Goal: Use online tool/utility: Utilize a website feature to perform a specific function

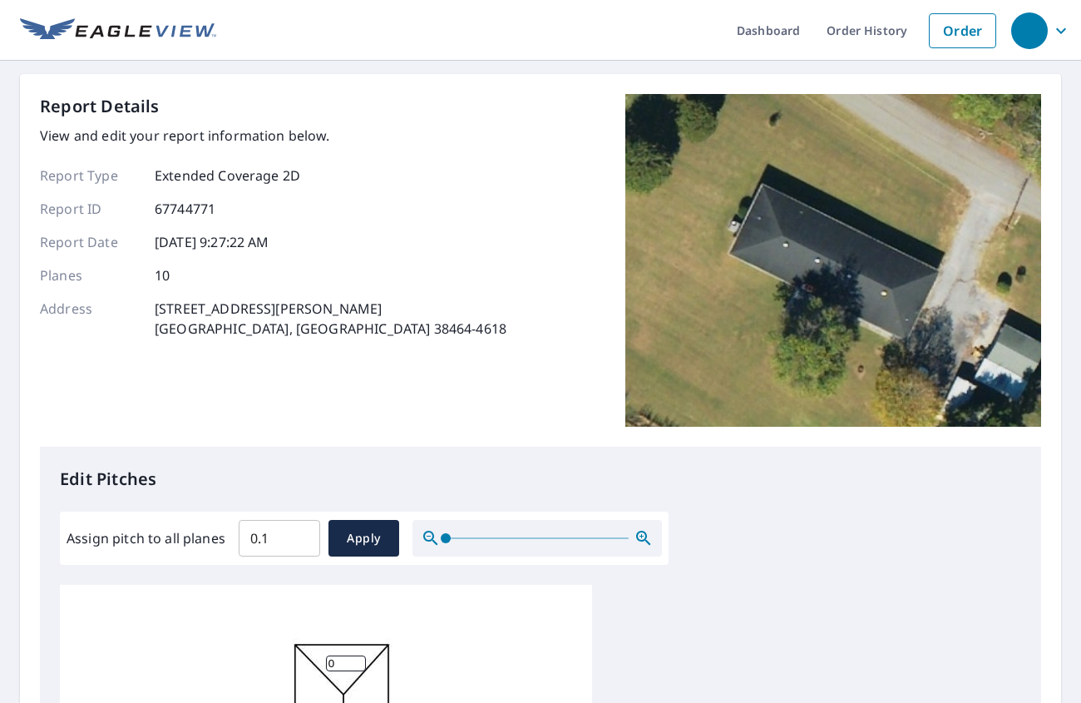
click at [294, 531] on input "0.1" at bounding box center [279, 538] width 81 height 47
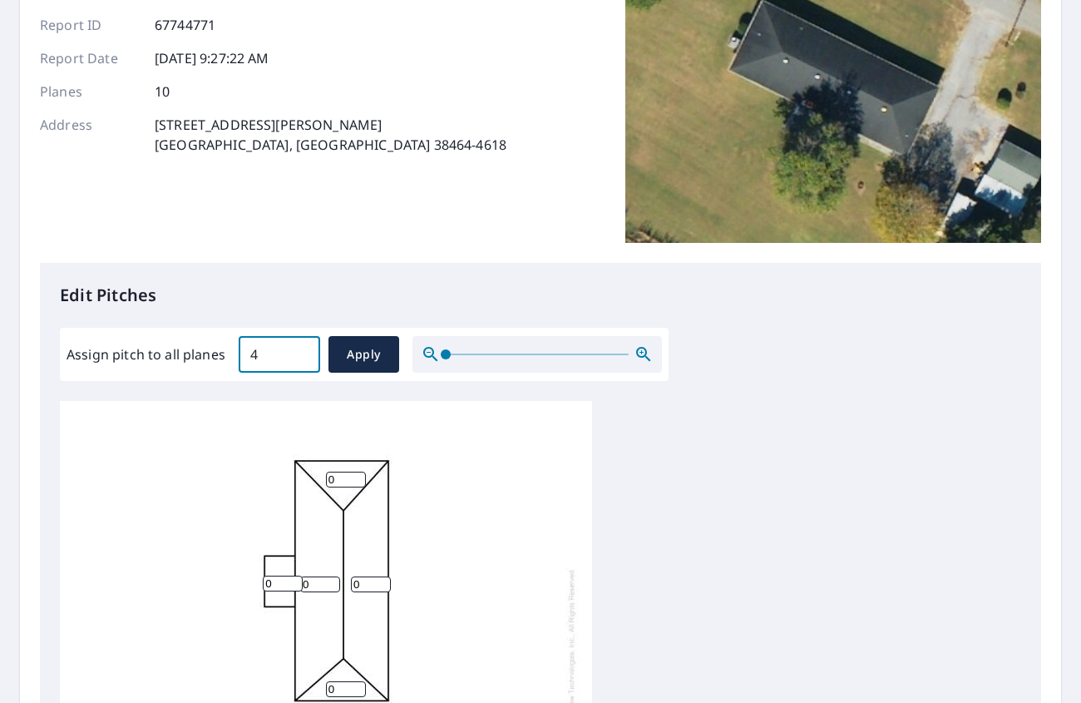
scroll to position [249, 0]
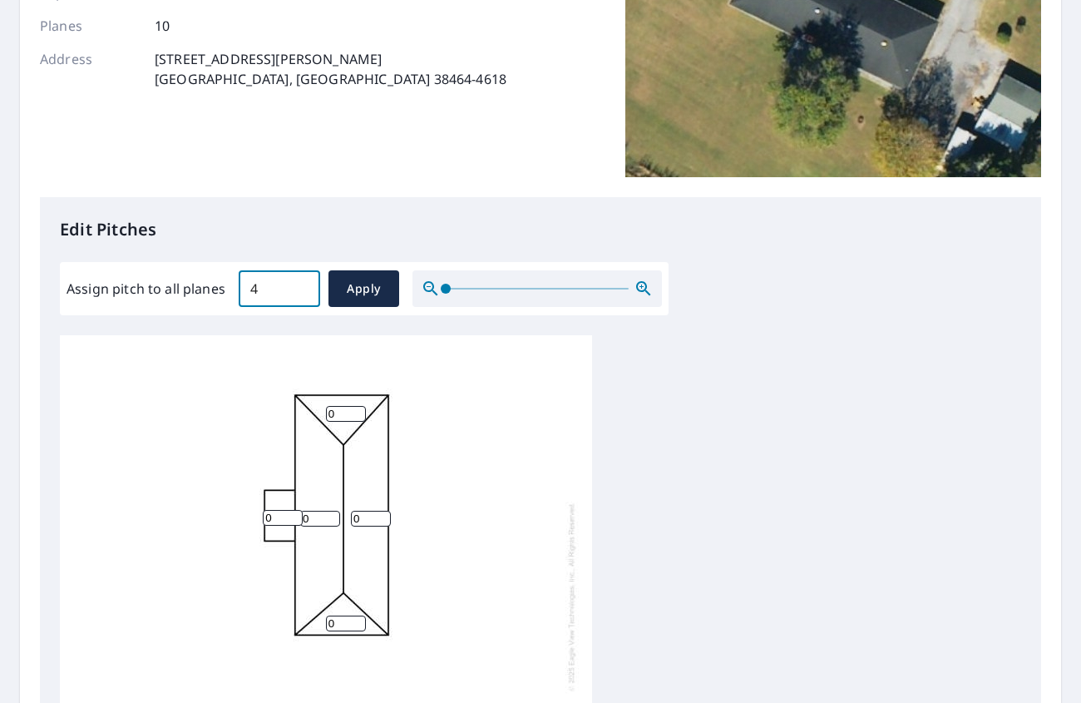
type input "4"
click at [293, 335] on div "0 0 0 0 0 0 0 0 0 0" at bounding box center [326, 596] width 532 height 522
click at [355, 286] on span "Apply" at bounding box center [364, 289] width 44 height 21
type input "4"
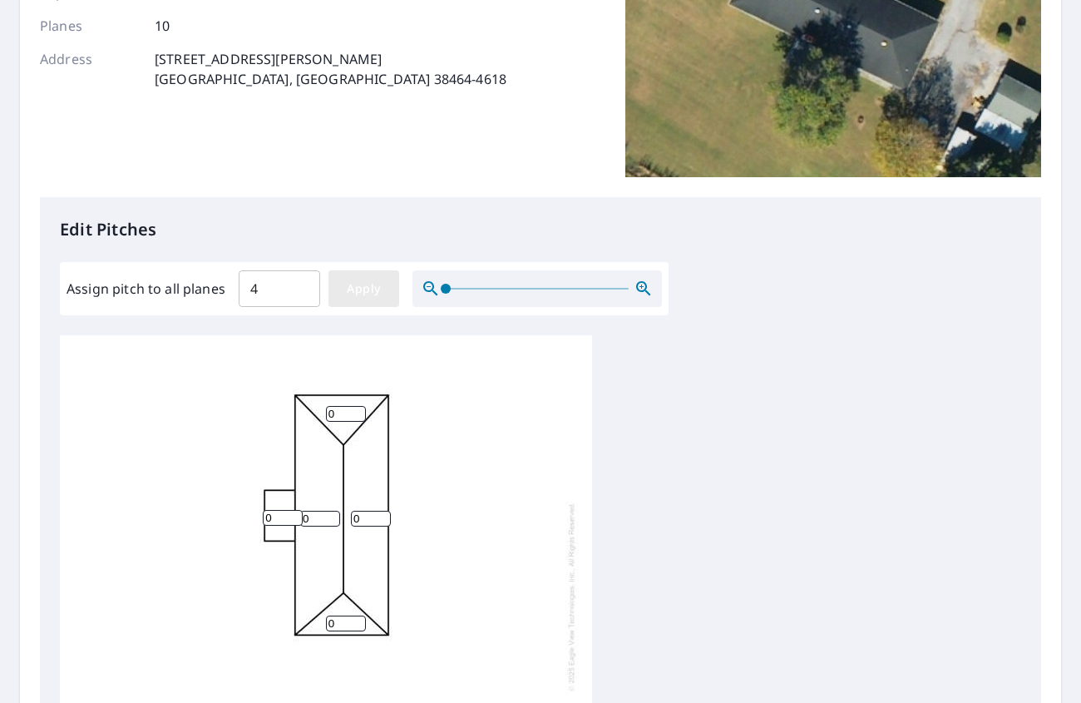
type input "4"
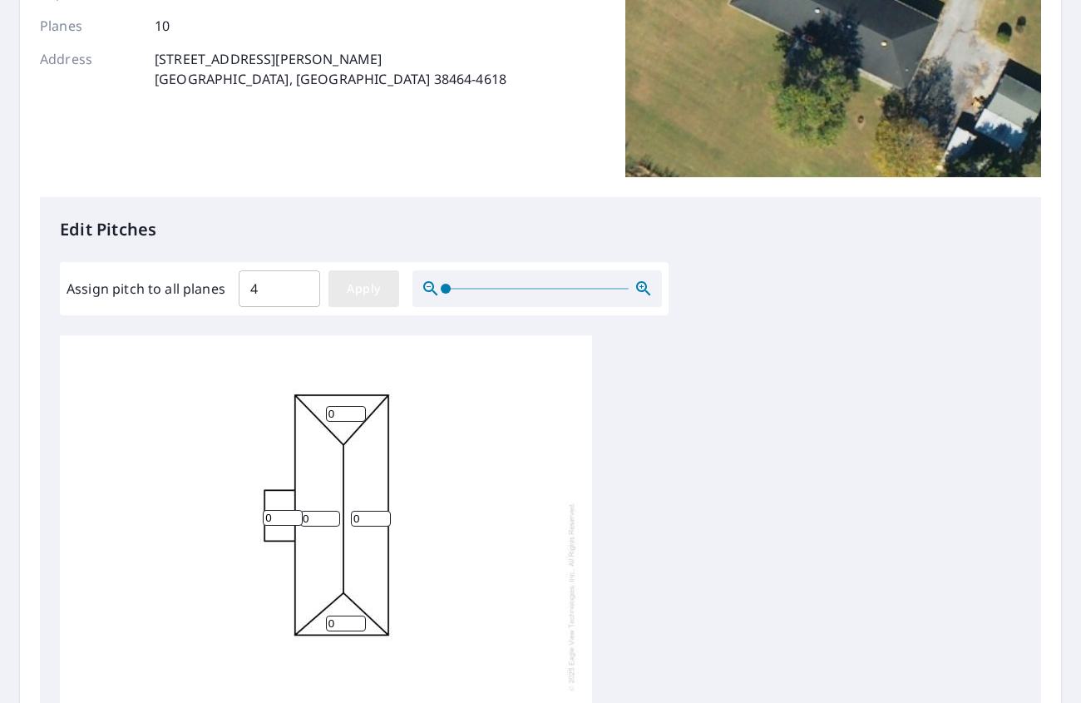
type input "4"
drag, startPoint x: 281, startPoint y: 521, endPoint x: 220, endPoint y: 534, distance: 63.0
click at [220, 534] on div "4 4 4 4 4 4 4 4 4 4" at bounding box center [326, 596] width 532 height 522
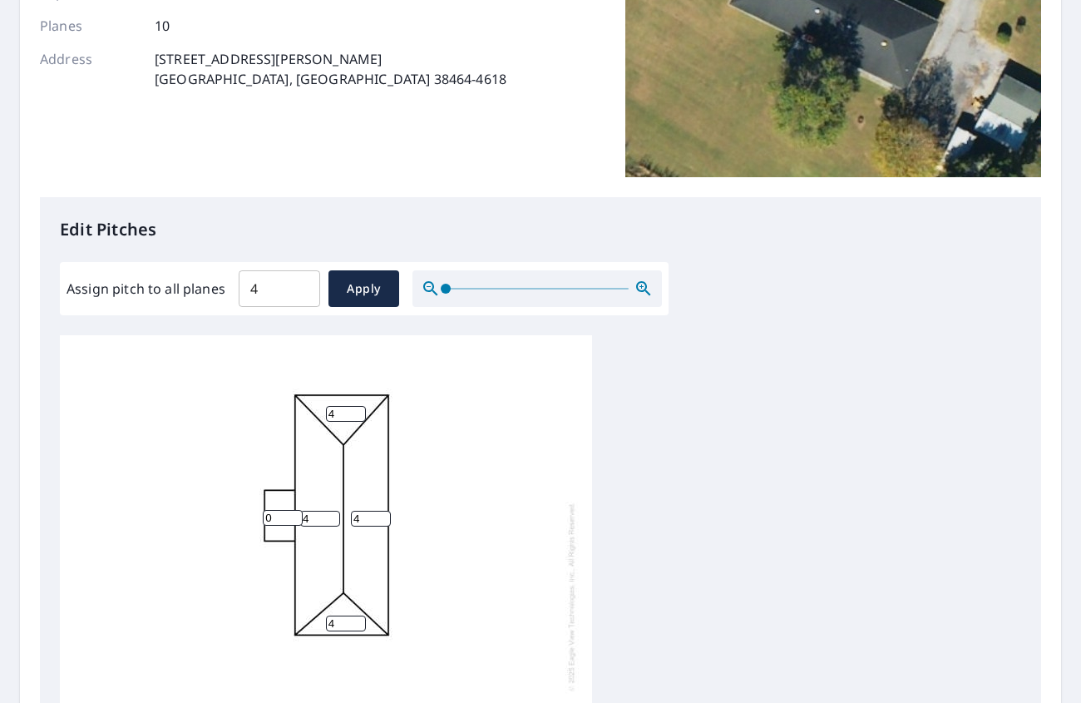
type input "0"
click at [741, 491] on div "4 4 4 4 4 0 4 4 4 4" at bounding box center [540, 596] width 961 height 522
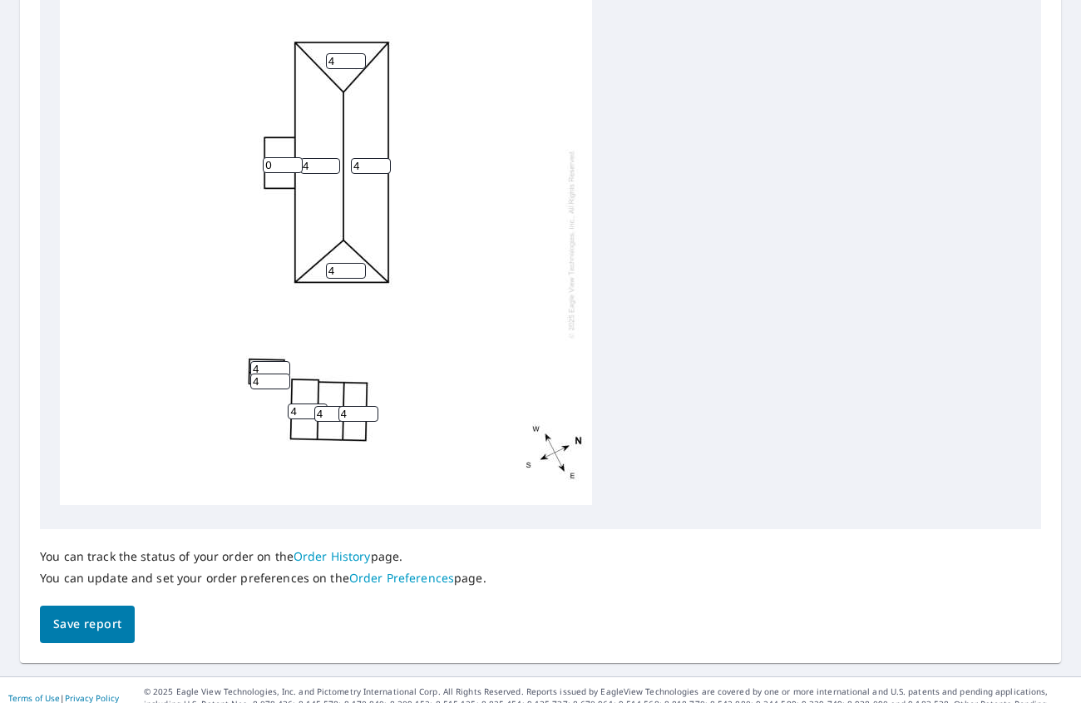
scroll to position [614, 0]
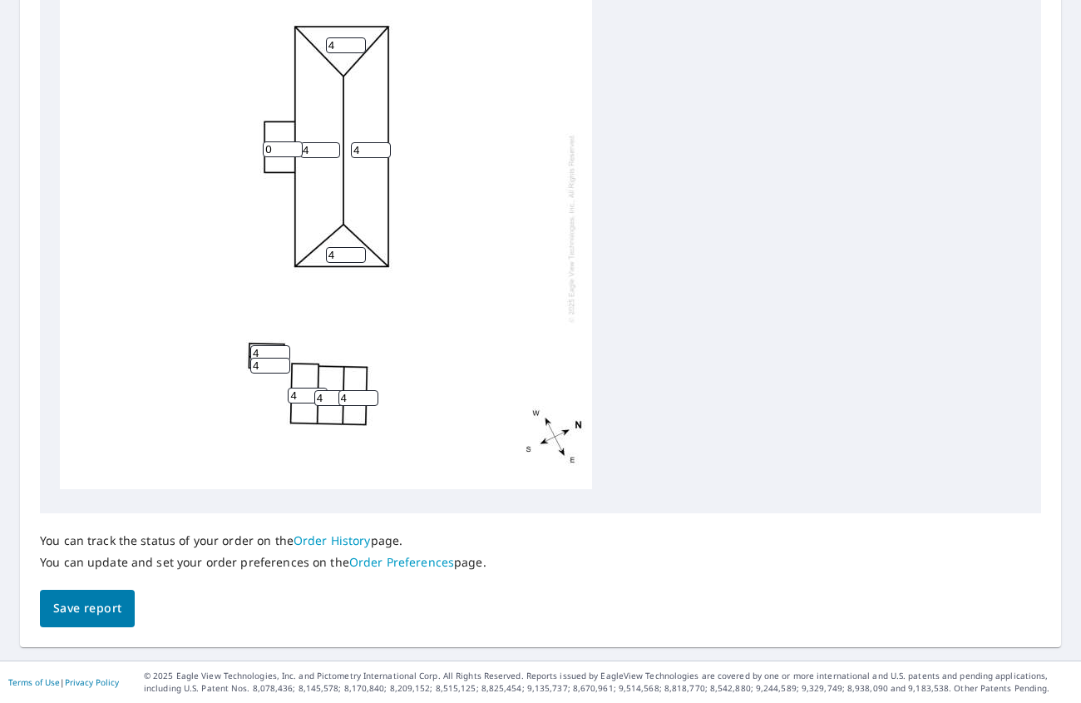
drag, startPoint x: 312, startPoint y: 380, endPoint x: 279, endPoint y: 378, distance: 33.4
click at [279, 378] on div "4 4 4 4 4 0 4 4 4 4" at bounding box center [326, 228] width 532 height 522
type input "0"
drag, startPoint x: 355, startPoint y: 390, endPoint x: 325, endPoint y: 388, distance: 30.0
click at [325, 388] on div "4 4 4 4 0 0 4 4 4 4" at bounding box center [326, 228] width 532 height 522
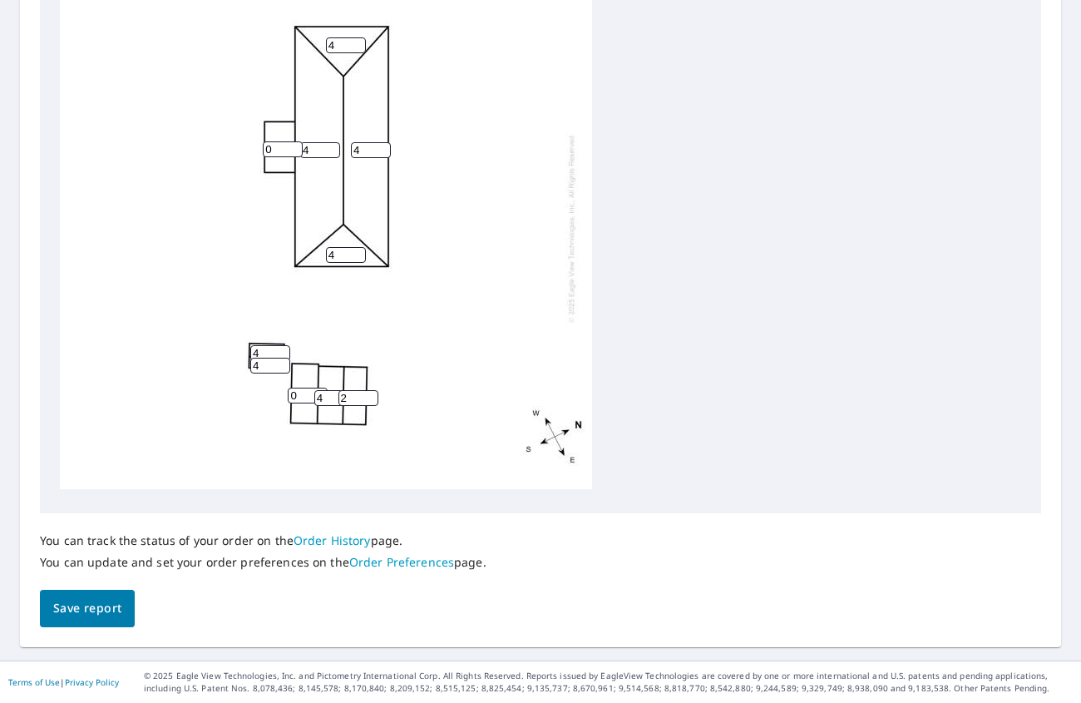
type input "2"
drag, startPoint x: 332, startPoint y: 388, endPoint x: 315, endPoint y: 383, distance: 17.1
click at [315, 390] on input "4" at bounding box center [334, 398] width 40 height 16
type input "2"
click at [91, 598] on span "Save report" at bounding box center [87, 608] width 68 height 21
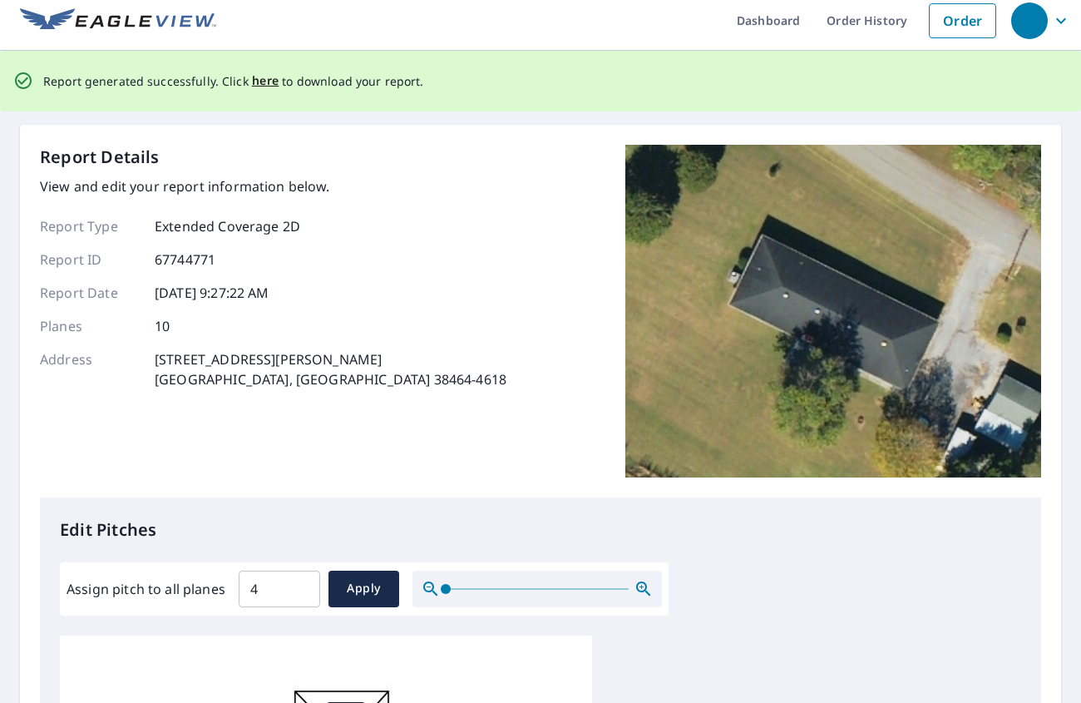
scroll to position [0, 0]
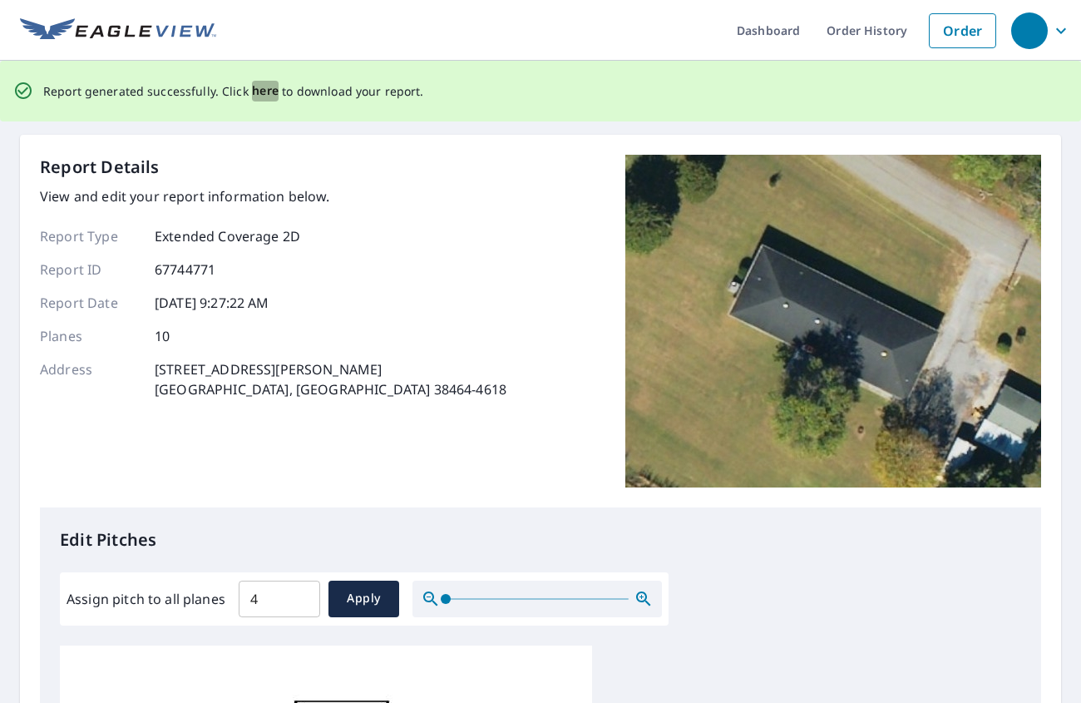
click at [258, 96] on span "here" at bounding box center [265, 91] width 27 height 21
